Goal: Information Seeking & Learning: Find specific fact

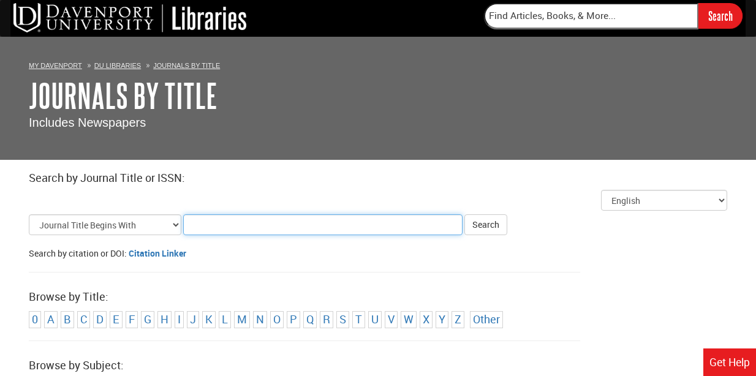
drag, startPoint x: 222, startPoint y: 224, endPoint x: 213, endPoint y: 222, distance: 10.0
click at [222, 224] on input "Title Search Criteria" at bounding box center [322, 224] width 279 height 21
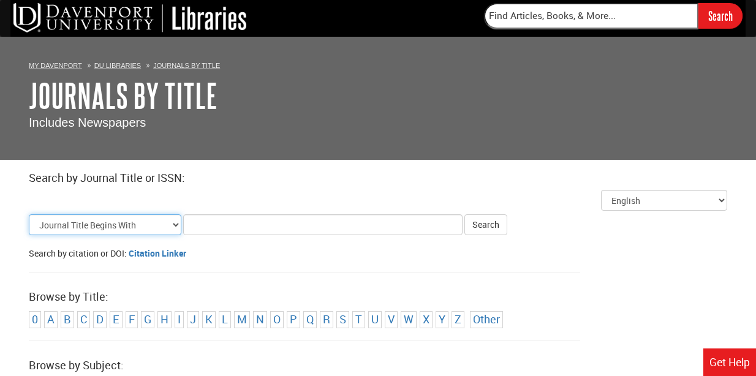
click at [176, 223] on select "Journal Title Begins With Journal Title Equals Journal Title Contains All Words…" at bounding box center [105, 224] width 153 height 21
select select "issn_equals"
click at [29, 214] on select "Journal Title Begins With Journal Title Equals Journal Title Contains All Words…" at bounding box center [105, 224] width 153 height 21
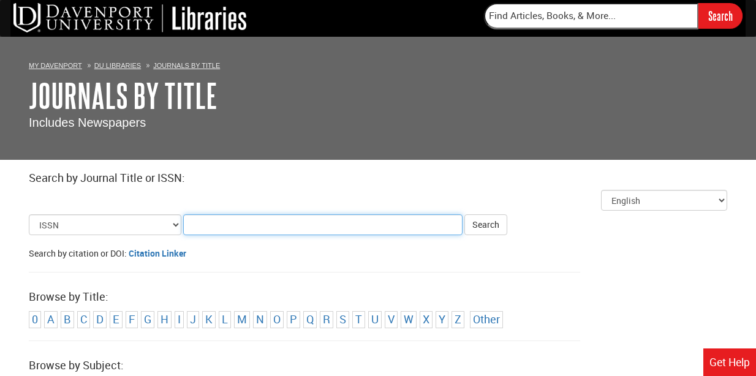
click at [216, 228] on input "Title Search Criteria" at bounding box center [322, 224] width 279 height 21
paste input "0036-8075"
type input "0036-8075"
click at [464, 214] on button "Search" at bounding box center [485, 224] width 43 height 21
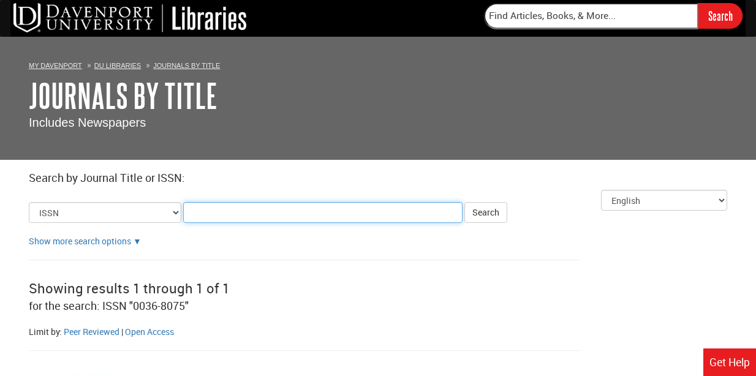
click at [209, 210] on input "Title Search Criteria" at bounding box center [322, 212] width 279 height 21
paste input "2375-2548"
type input "2375-2548"
click button "Search" at bounding box center [485, 212] width 43 height 21
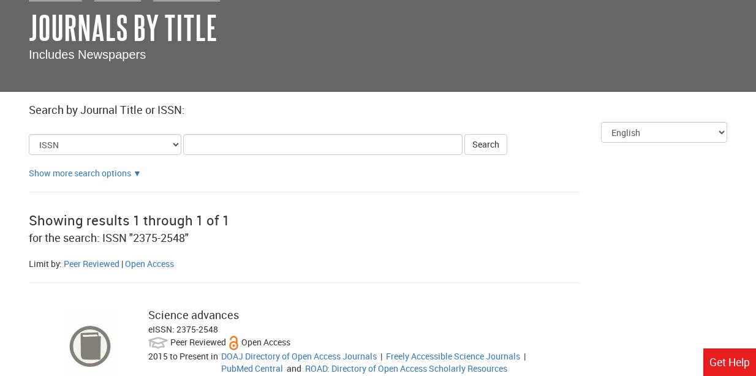
scroll to position [198, 0]
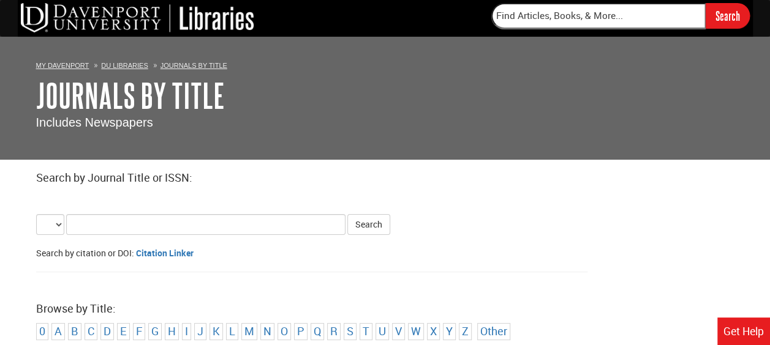
select select "alternate_title_begins"
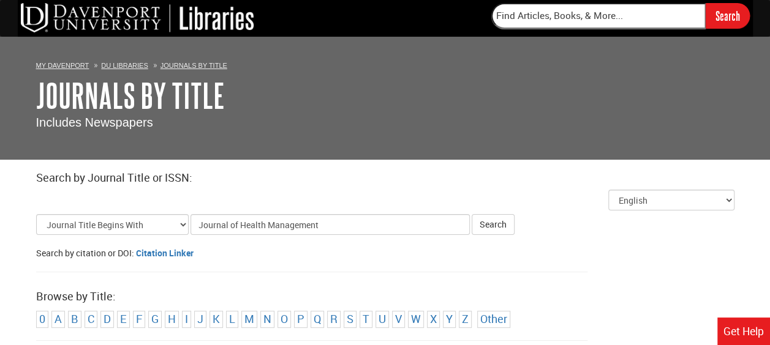
type input "Journal of Health Management"
click at [472, 214] on button "Search" at bounding box center [493, 224] width 43 height 21
